Goal: Task Accomplishment & Management: Use online tool/utility

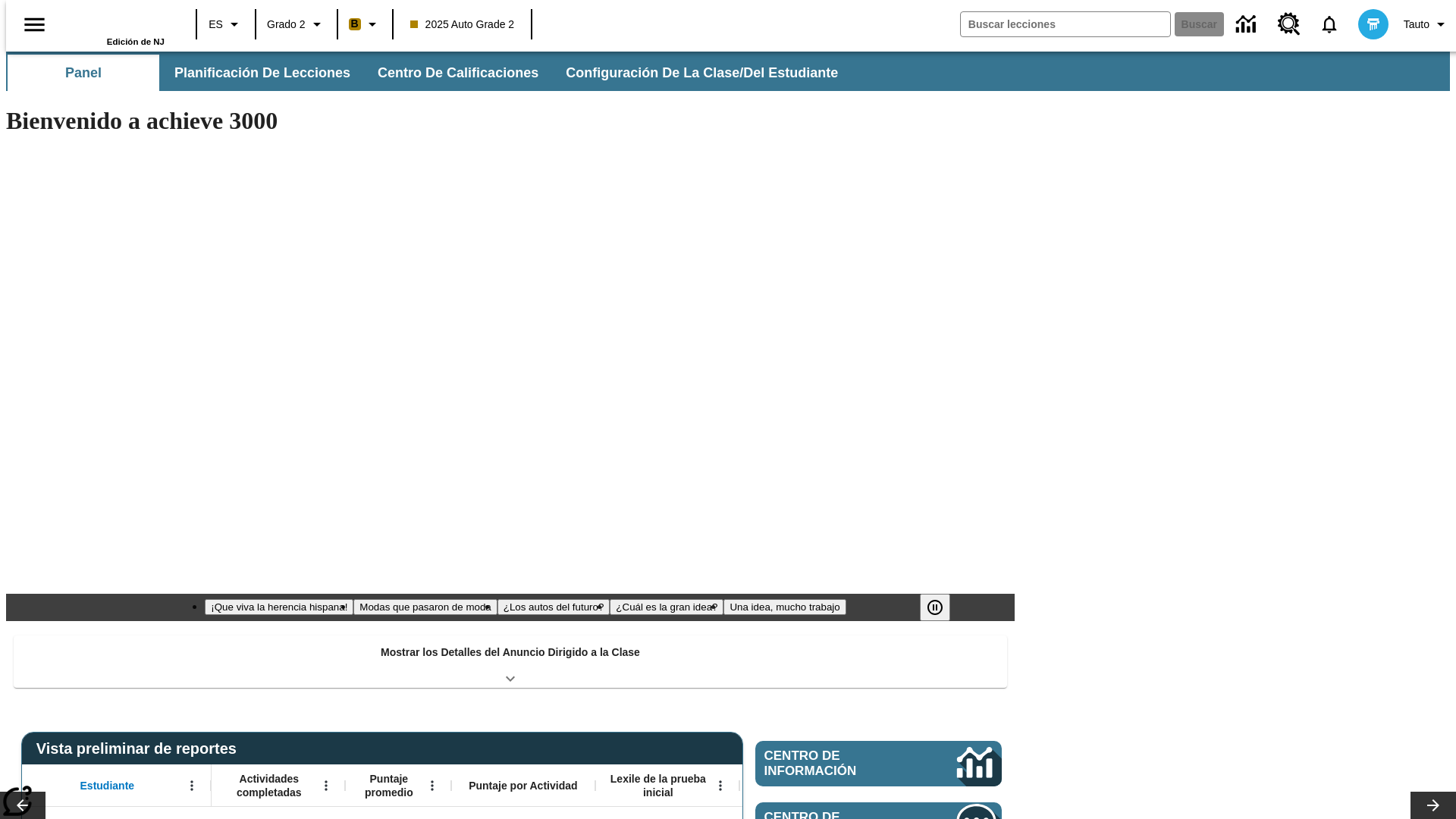
type input "-1"
click at [254, 72] on span "Planificación de lecciones" at bounding box center [263, 73] width 176 height 18
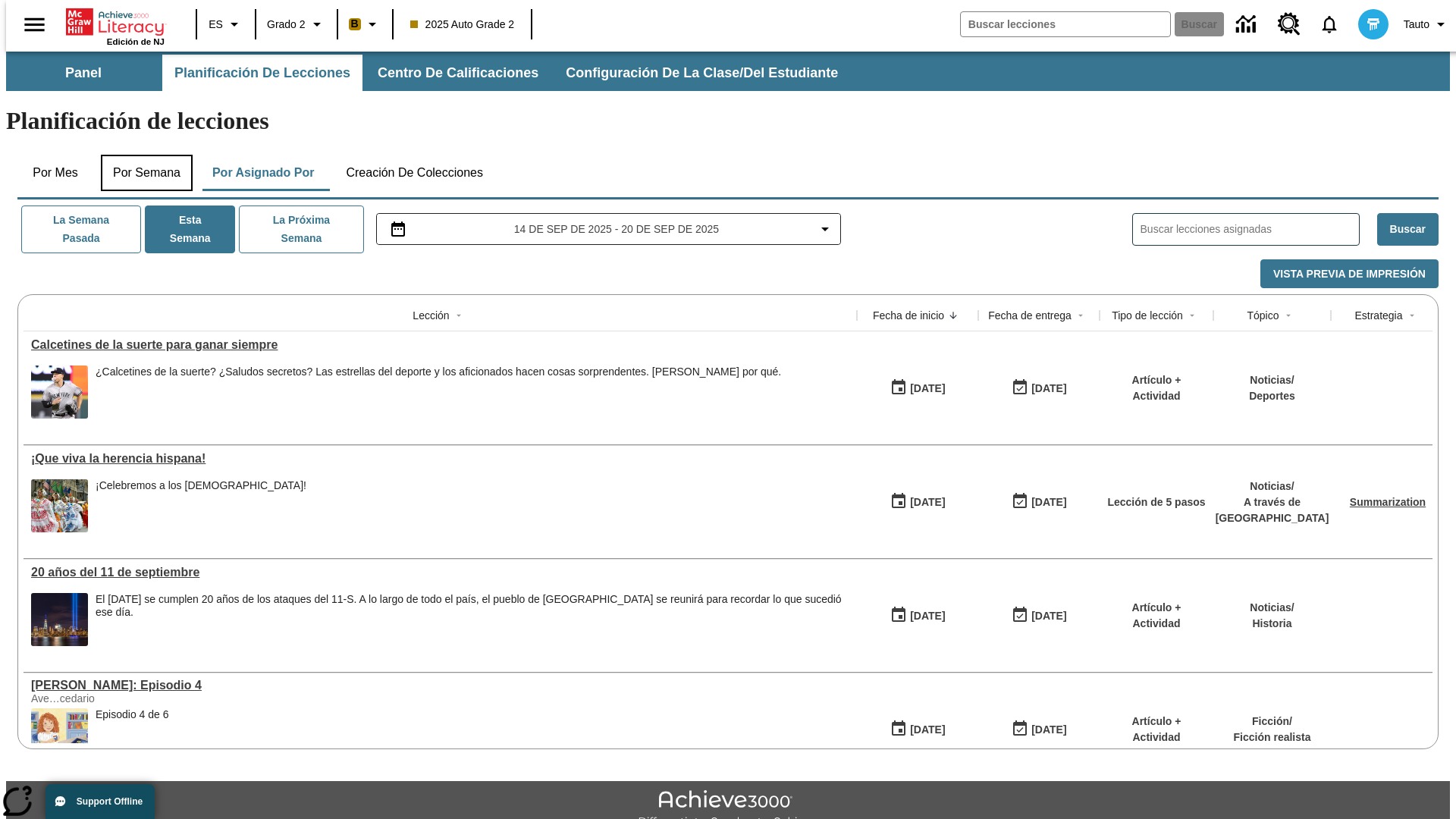
click at [142, 155] on button "Por semana" at bounding box center [146, 172] width 92 height 36
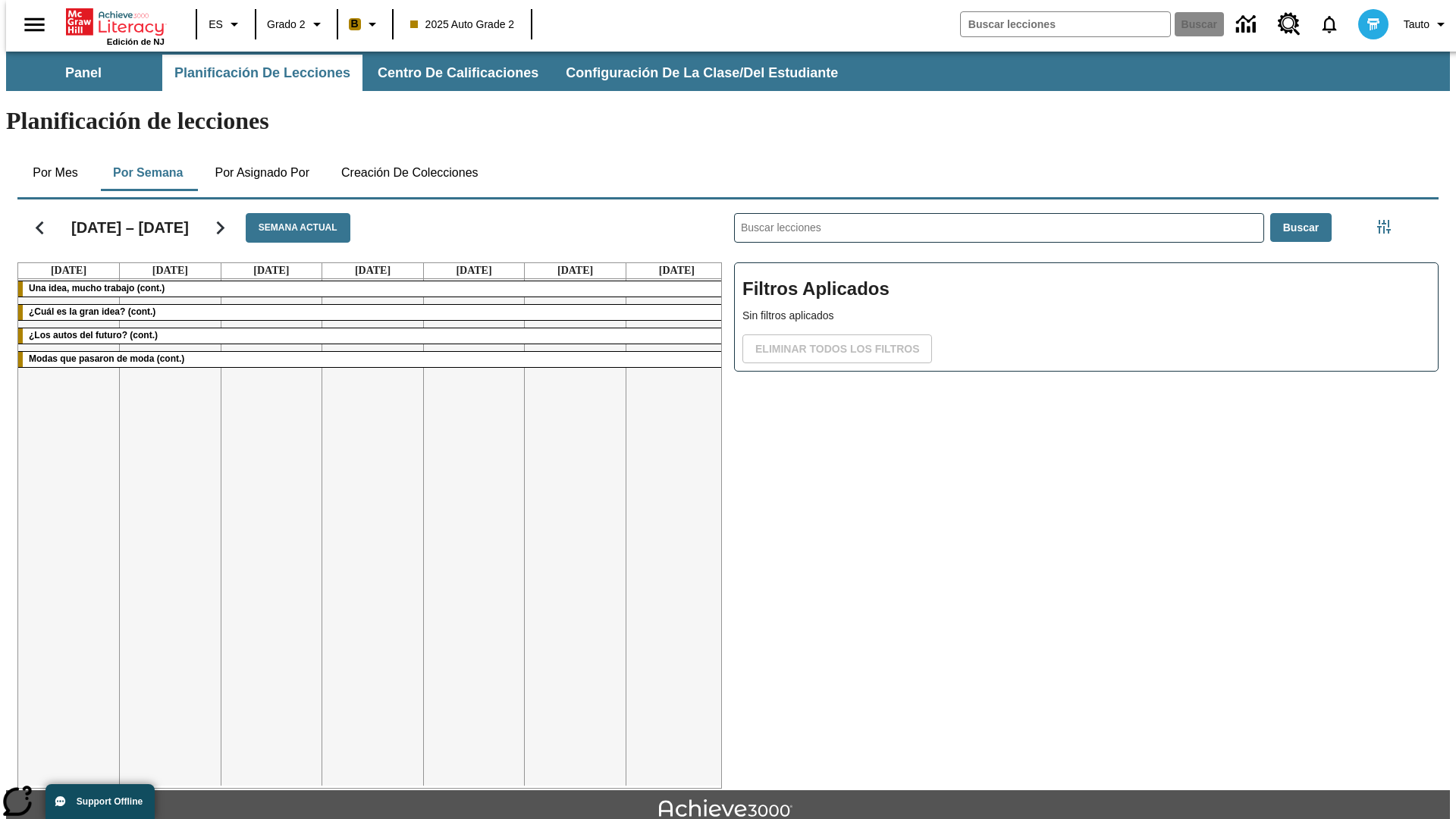
click at [219, 215] on icon "Seguir" at bounding box center [220, 228] width 27 height 27
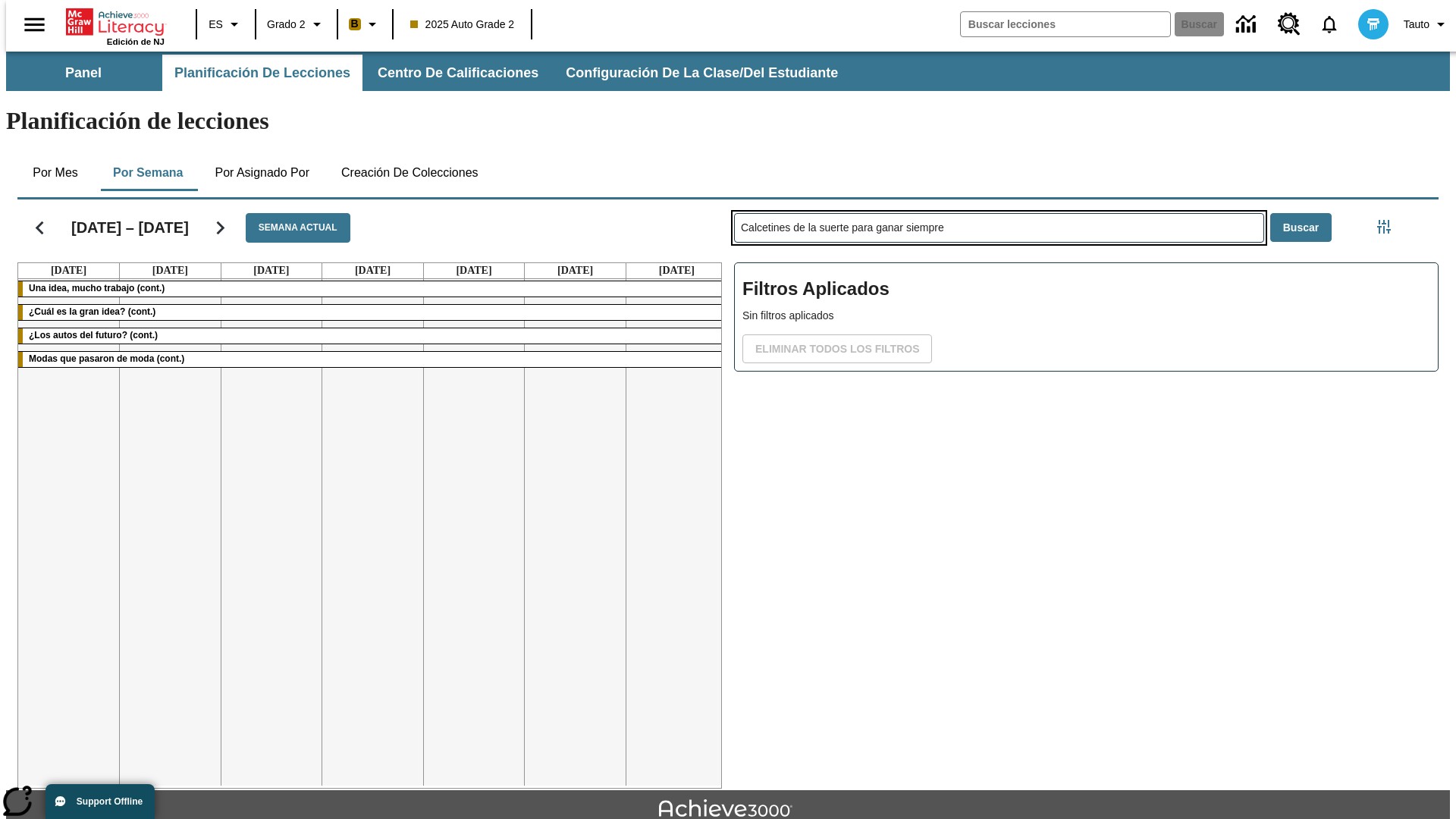
type input "Calcetines de la suerte para ganar siempre"
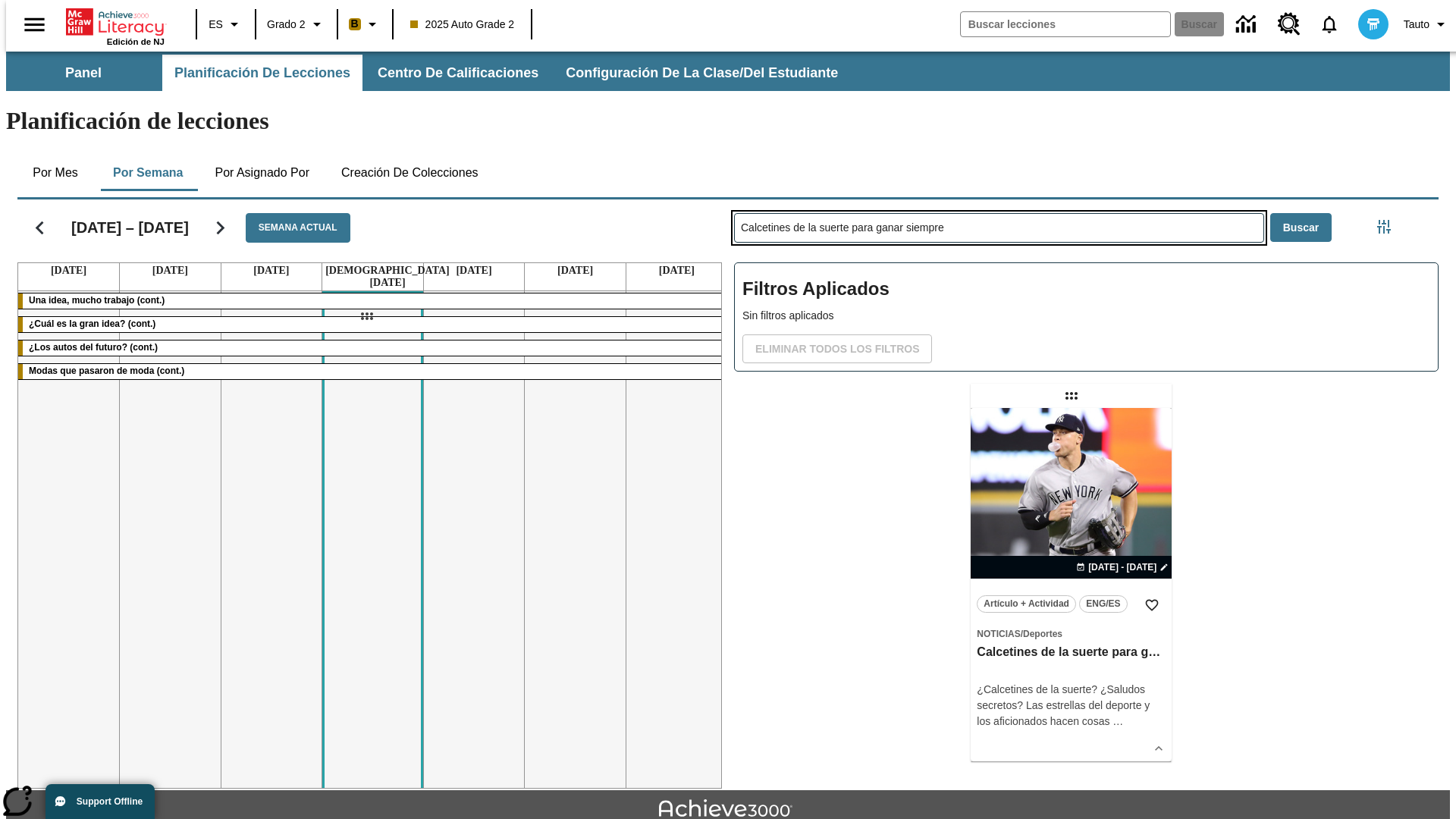
drag, startPoint x: 1073, startPoint y: 336, endPoint x: 366, endPoint y: 316, distance: 707.3
click at [366, 316] on div "[DATE] – [DATE] Semana actual [DATE] [DATE] [DATE] [DATE] [DATE] [DATE] [DATE] …" at bounding box center [722, 490] width 1433 height 595
